Goal: Information Seeking & Learning: Learn about a topic

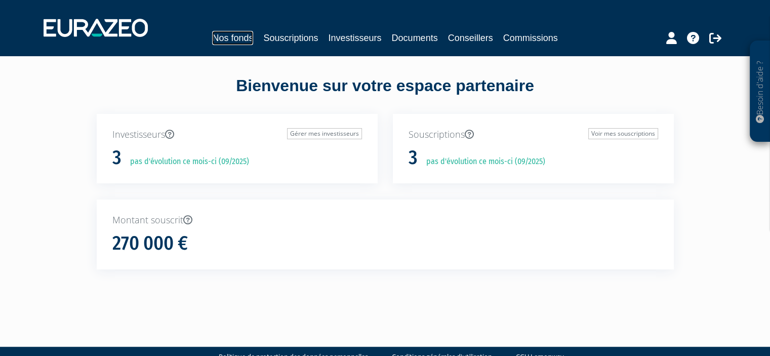
click at [227, 36] on link "Nos fonds" at bounding box center [232, 38] width 41 height 14
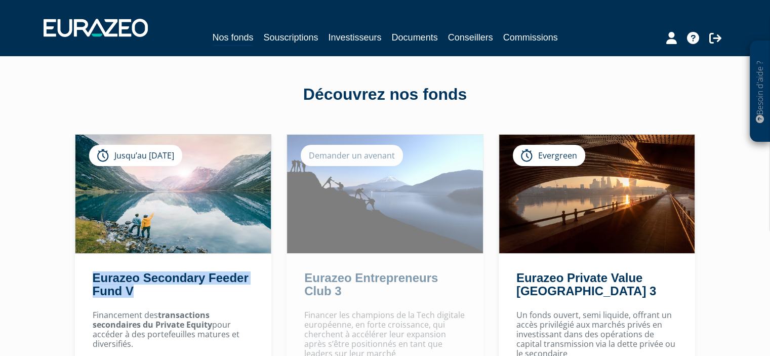
drag, startPoint x: 192, startPoint y: 290, endPoint x: 92, endPoint y: 274, distance: 101.5
click at [93, 274] on h2 "Eurazeo Secondary Feeder Fund V" at bounding box center [172, 286] width 158 height 31
copy link "Eurazeo Secondary Feeder Fund V"
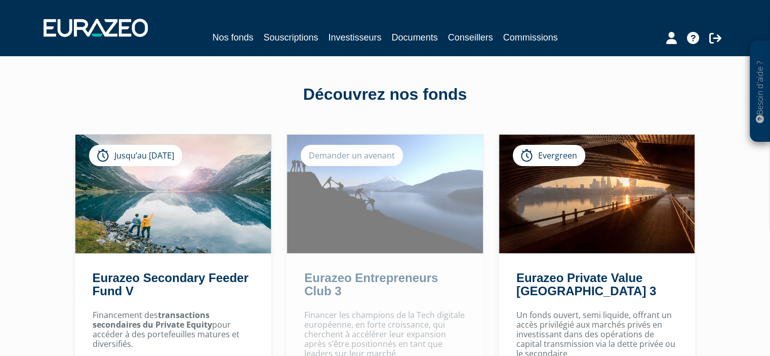
click at [53, 246] on div "Besoin d'aide ? × J'ai besoin d'aide Si vous avez une question à propos du fonc…" at bounding box center [385, 310] width 770 height 620
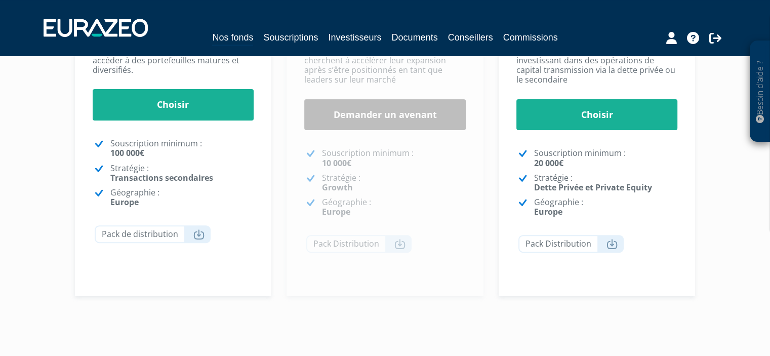
scroll to position [134, 0]
